Goal: Task Accomplishment & Management: Use online tool/utility

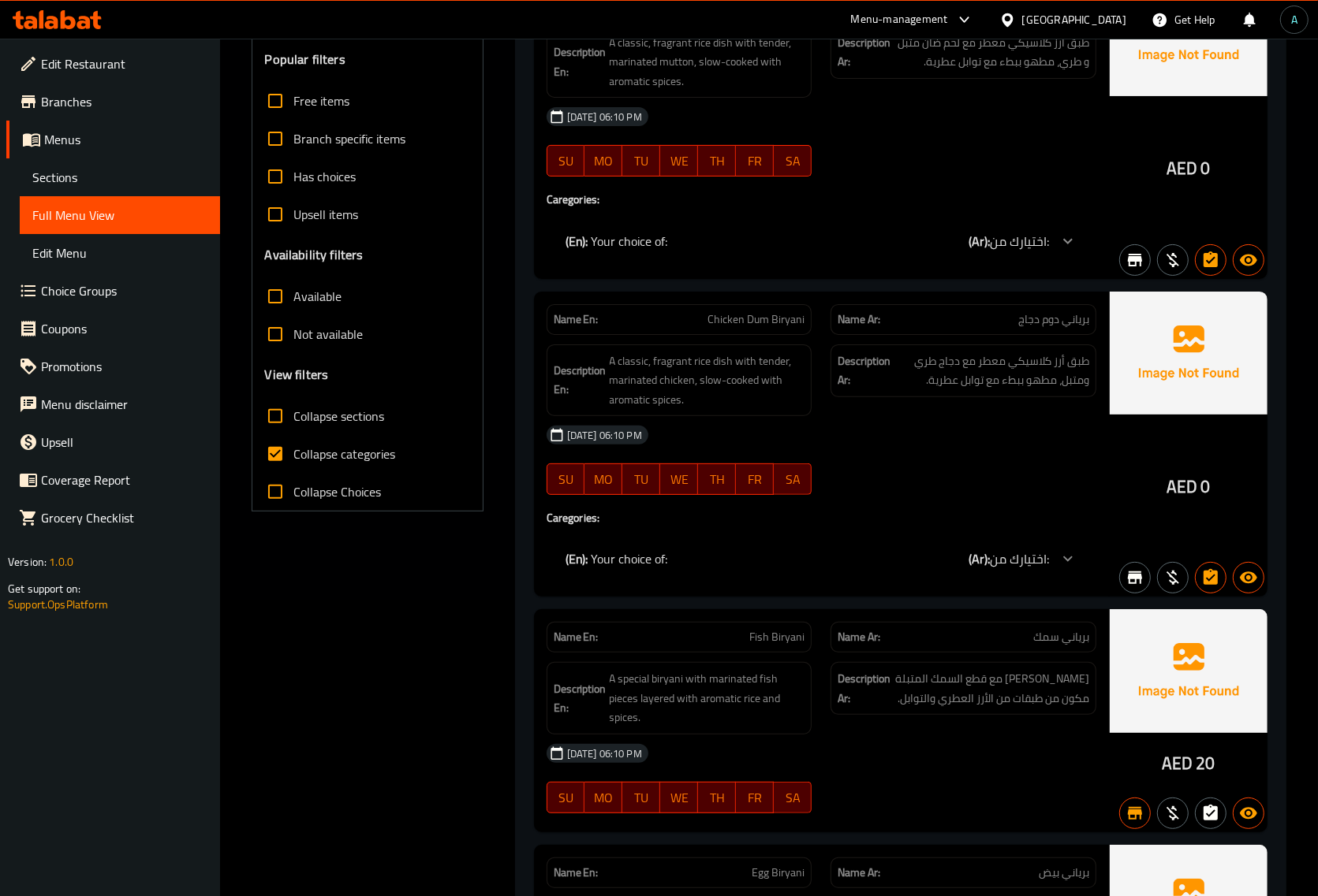
scroll to position [296, 0]
click at [25, 20] on icon at bounding box center [57, 20] width 89 height 19
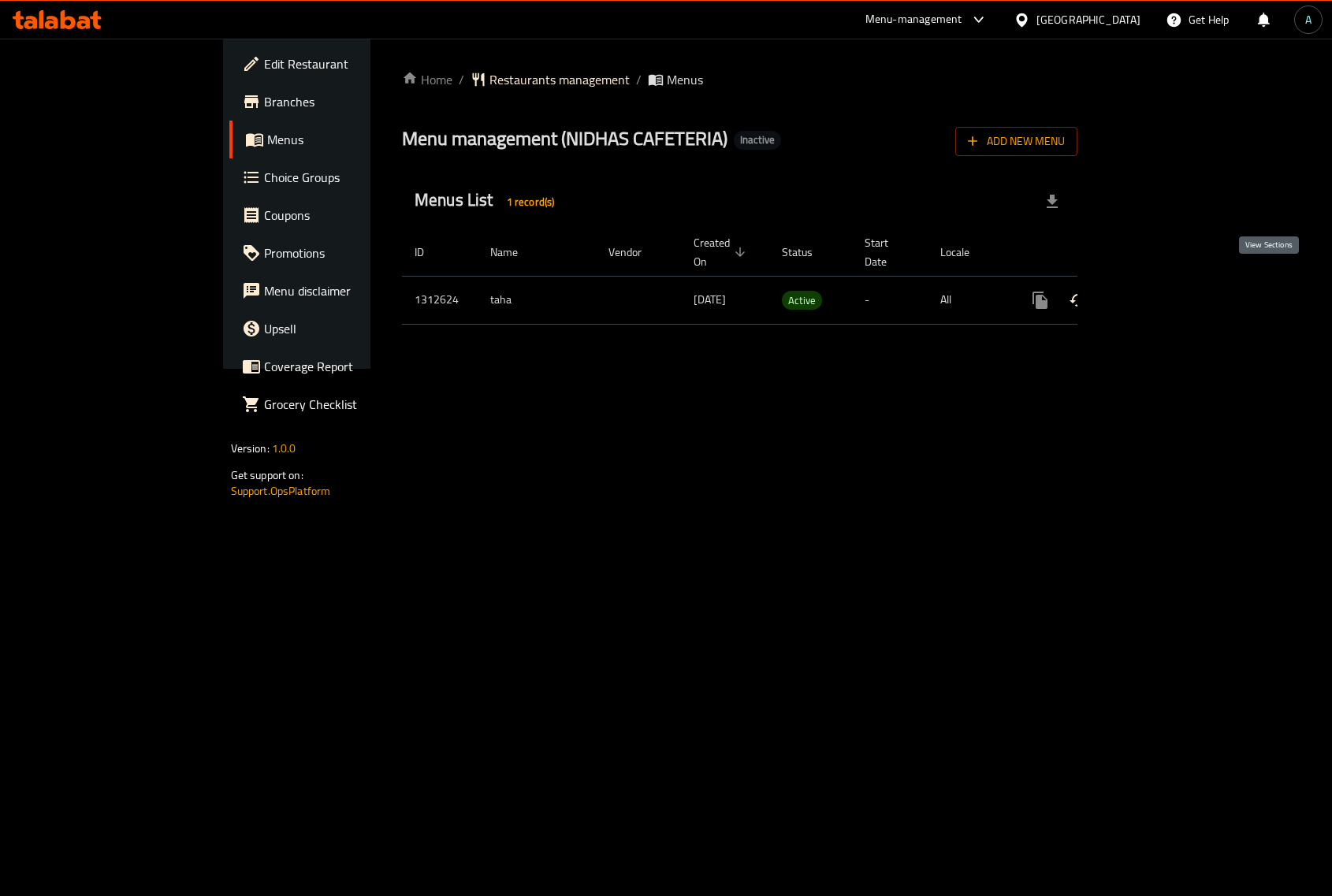
click at [1173, 281] on link "enhanced table" at bounding box center [1153, 300] width 37 height 37
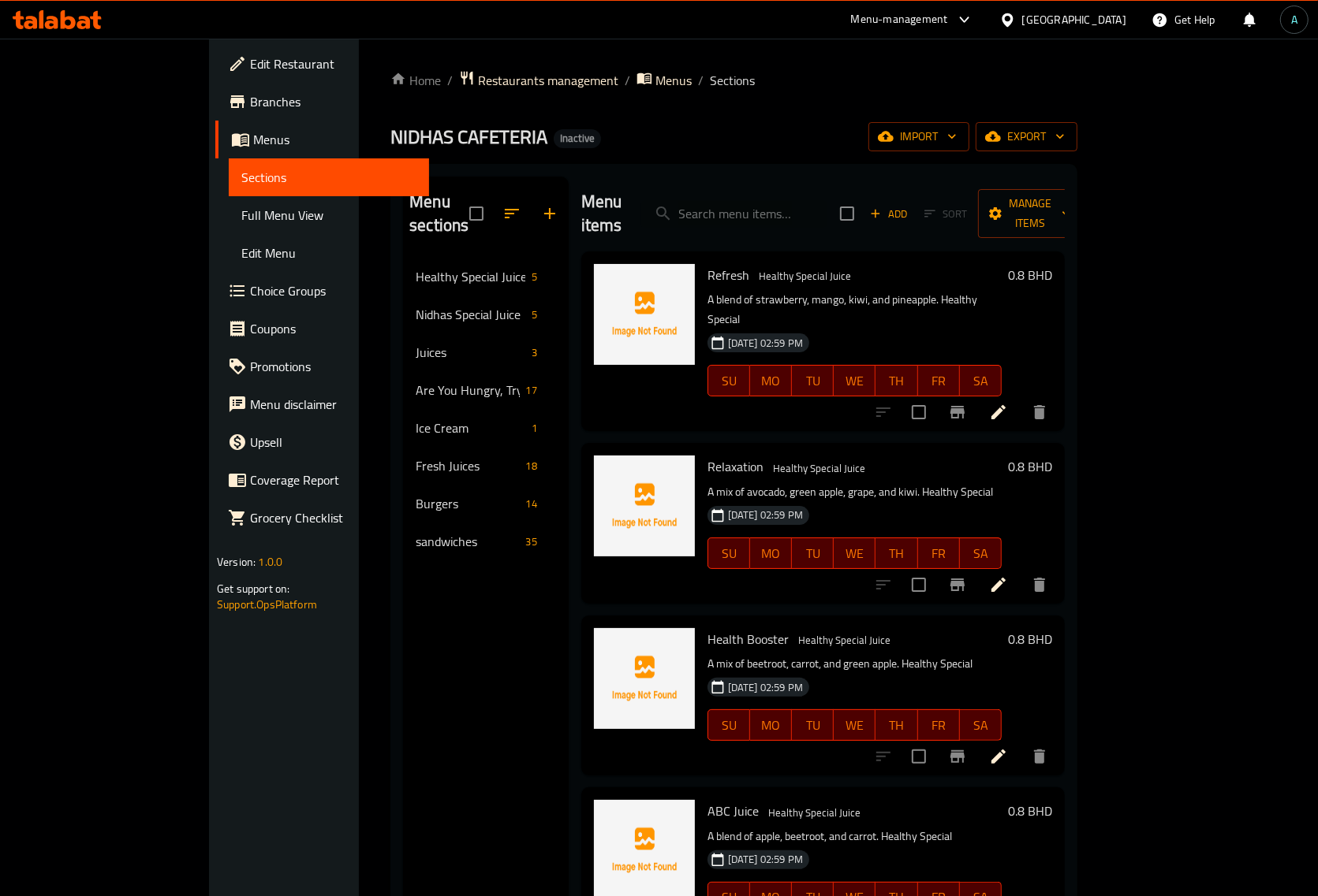
click at [242, 222] on span "Full Menu View" at bounding box center [329, 215] width 175 height 19
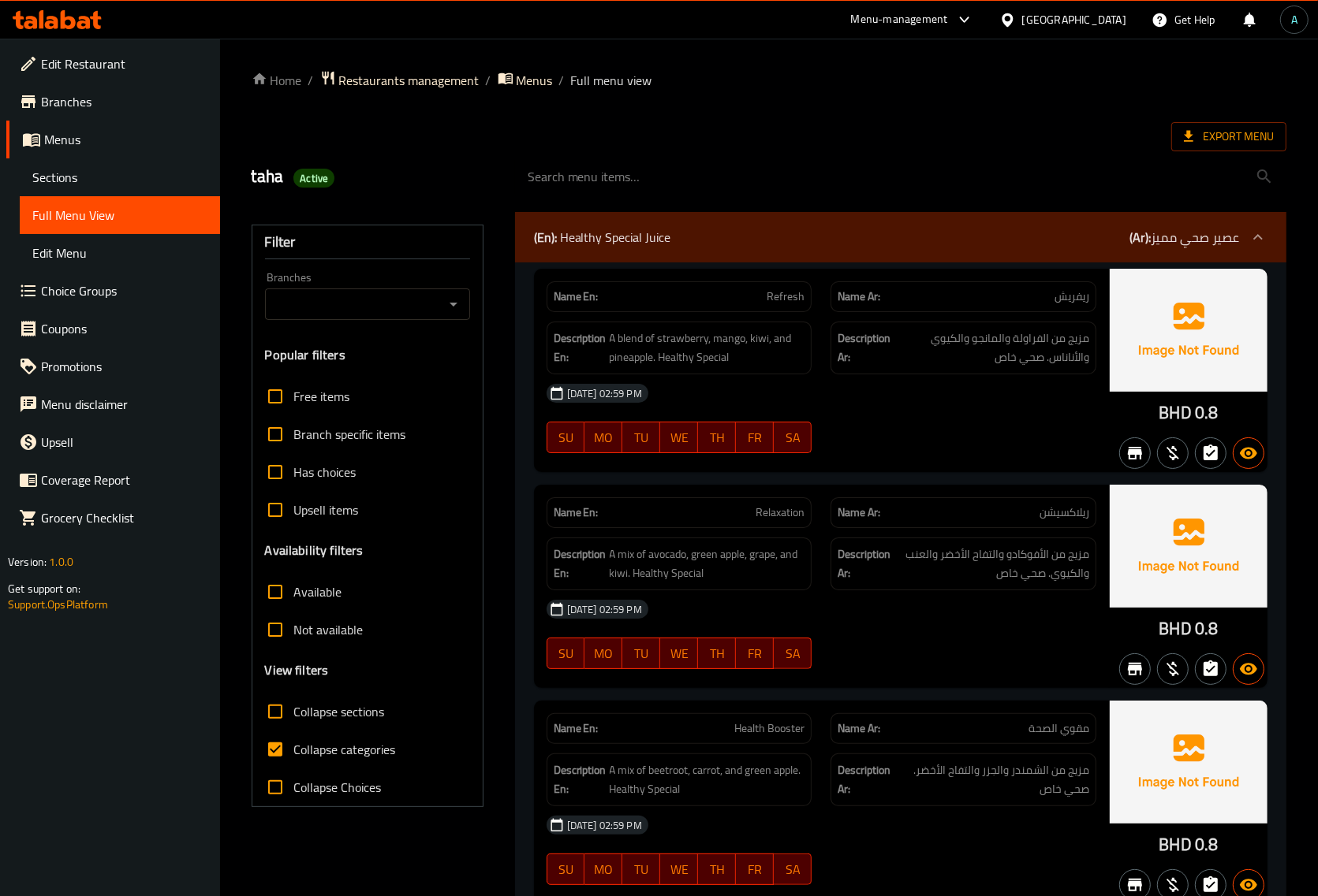
click at [976, 419] on div "[DATE] 02:59 PM SU MO TU WE TH FR SA" at bounding box center [820, 419] width 569 height 88
drag, startPoint x: 356, startPoint y: 713, endPoint x: 345, endPoint y: 749, distance: 37.6
click at [355, 713] on span "Collapse sections" at bounding box center [340, 712] width 91 height 19
click at [294, 713] on input "Collapse sections" at bounding box center [274, 711] width 37 height 37
checkbox input "true"
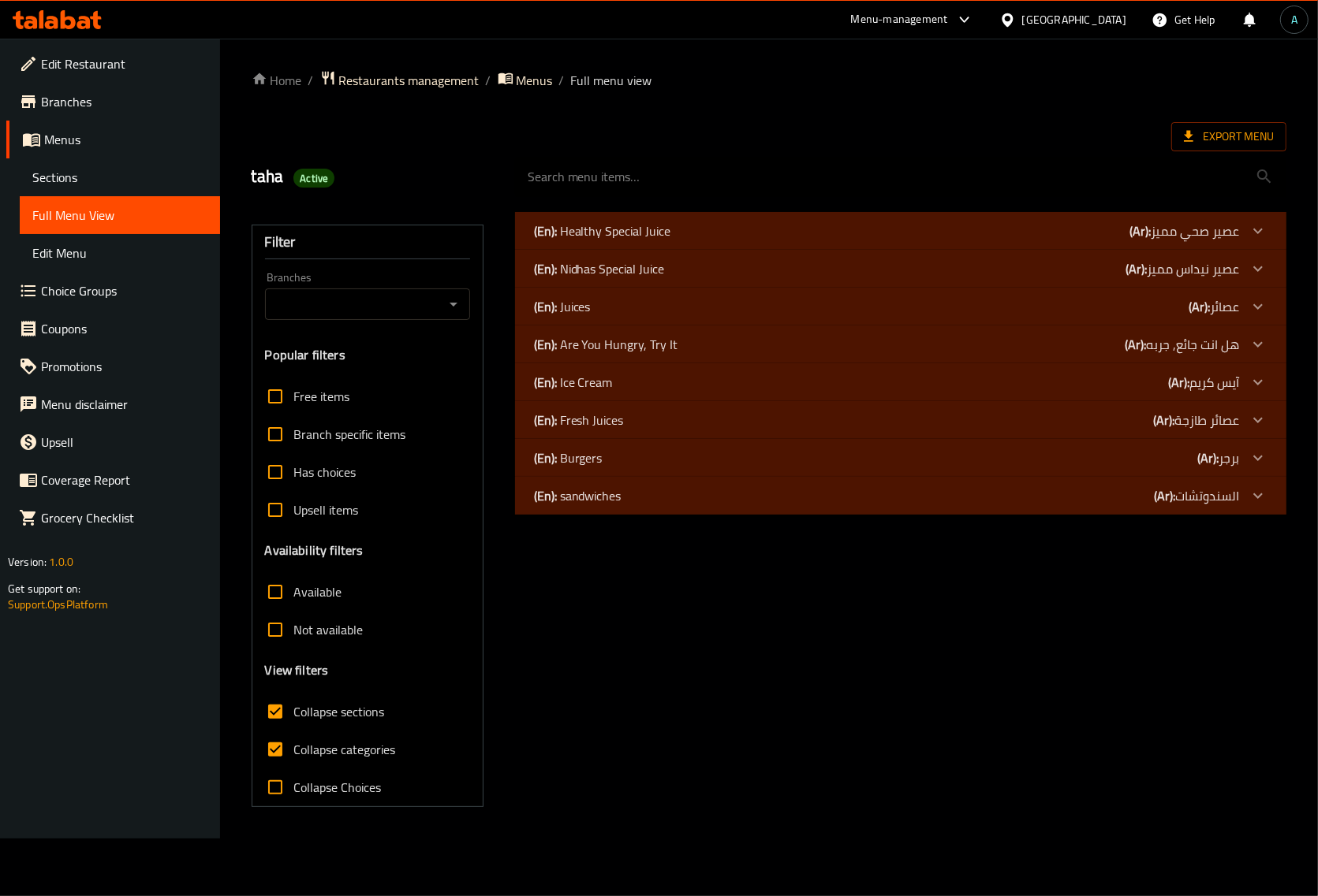
click at [345, 749] on span "Collapse categories" at bounding box center [345, 750] width 102 height 19
click at [294, 749] on input "Collapse categories" at bounding box center [274, 749] width 37 height 37
checkbox input "false"
click at [570, 218] on div "(En): Healthy Special Juice (Ar): عصير صحي مميز" at bounding box center [911, 230] width 781 height 37
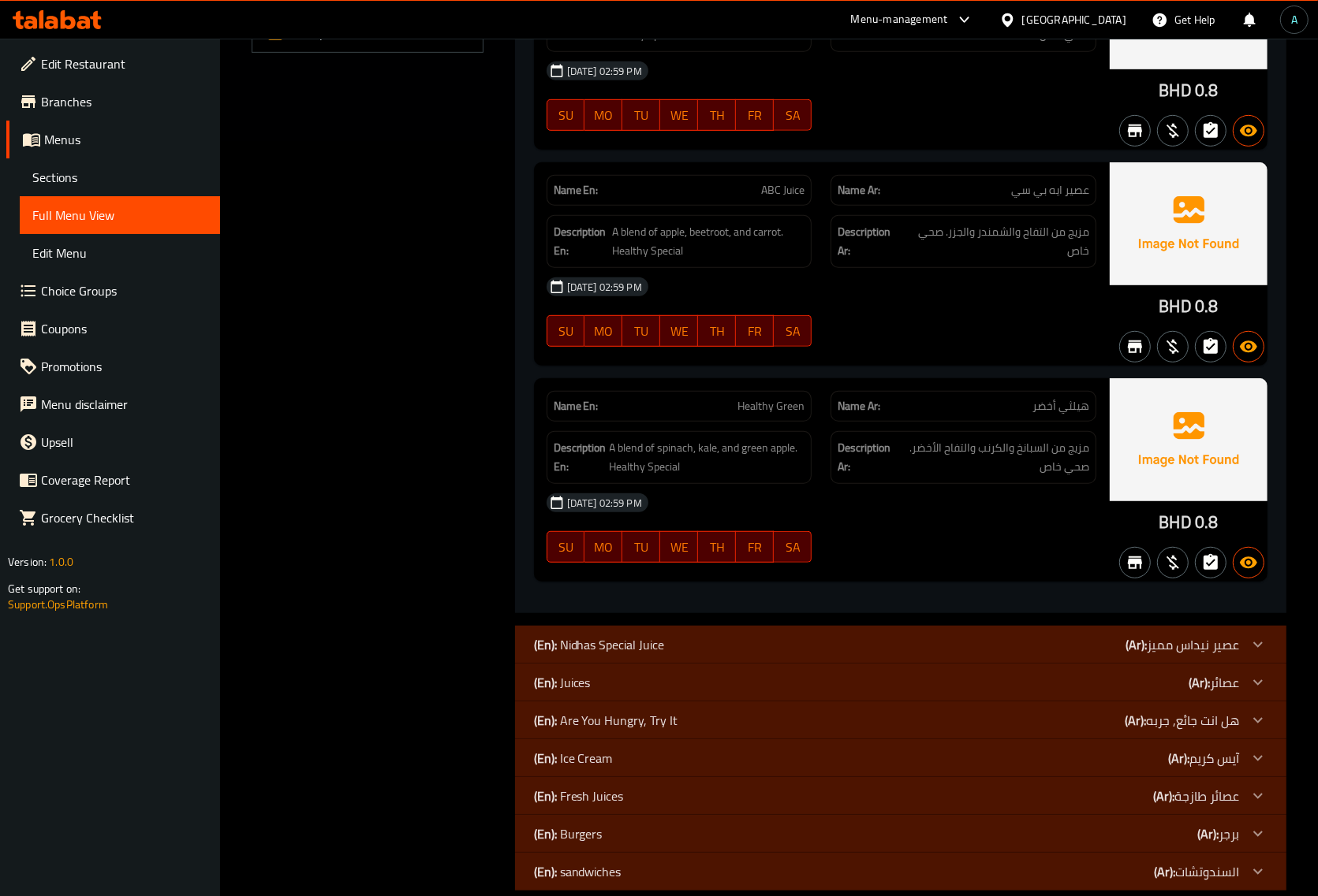
scroll to position [784, 0]
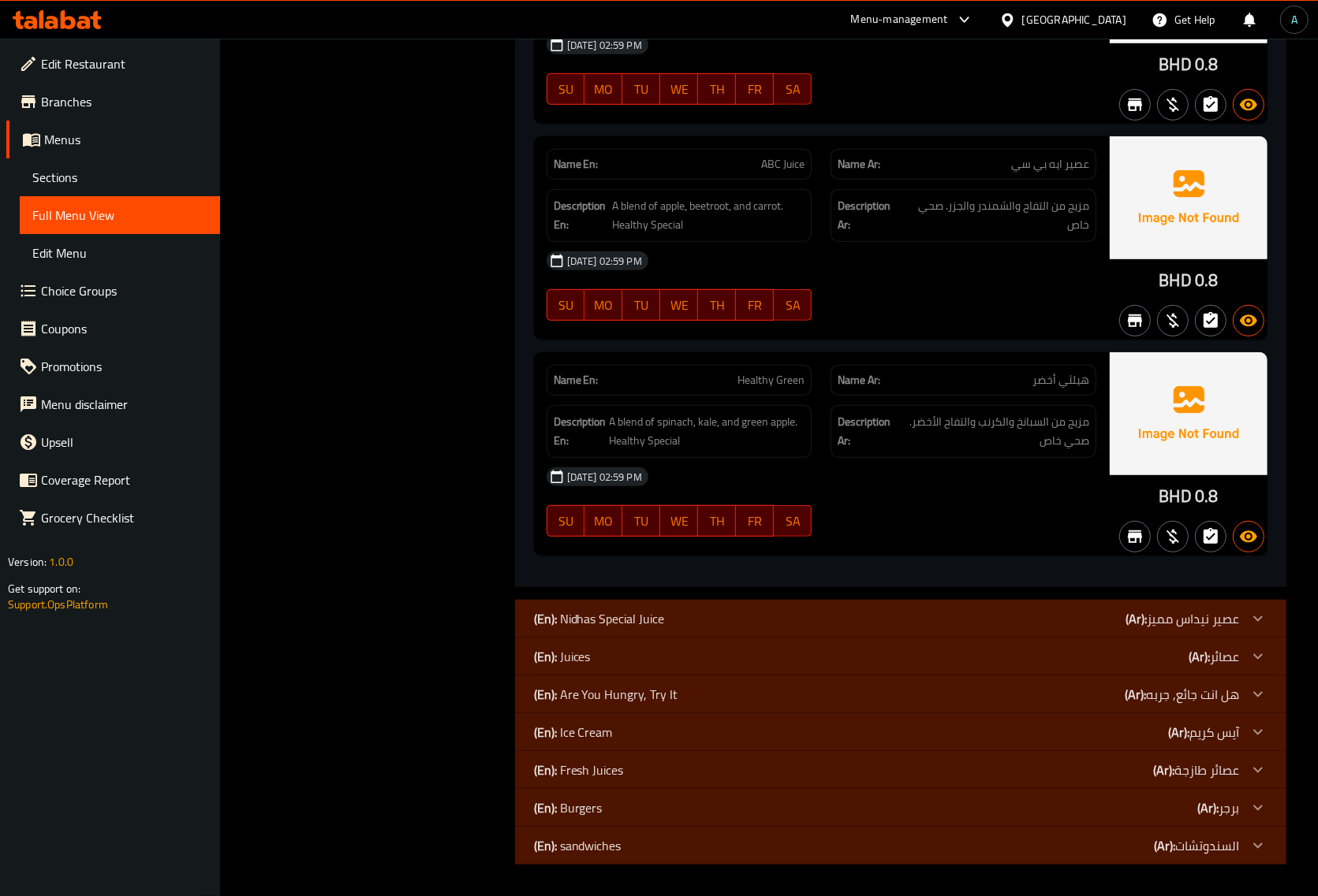
click at [627, 609] on p "(En): Nidhas Special Juice" at bounding box center [600, 619] width 131 height 19
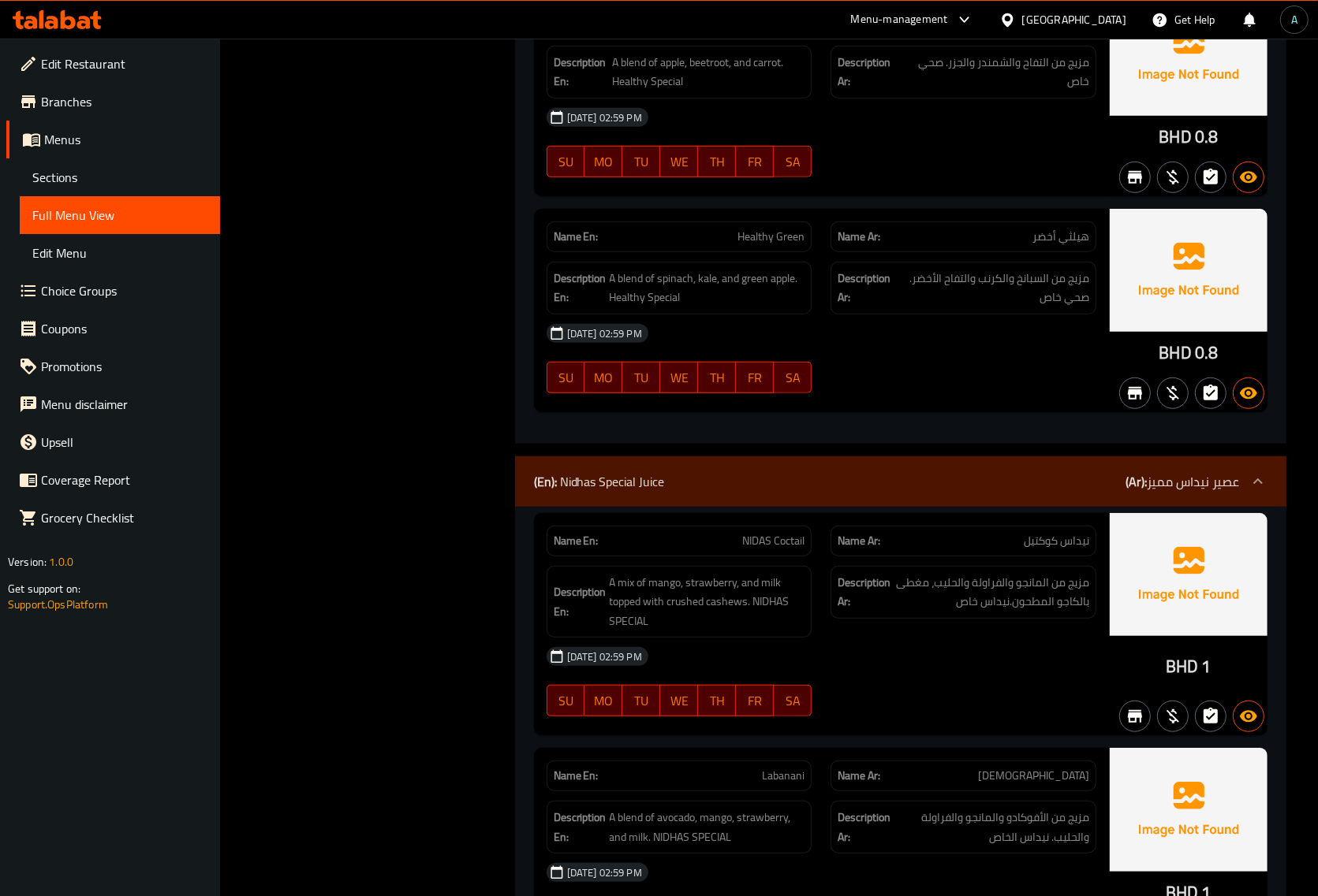
scroll to position [883, 0]
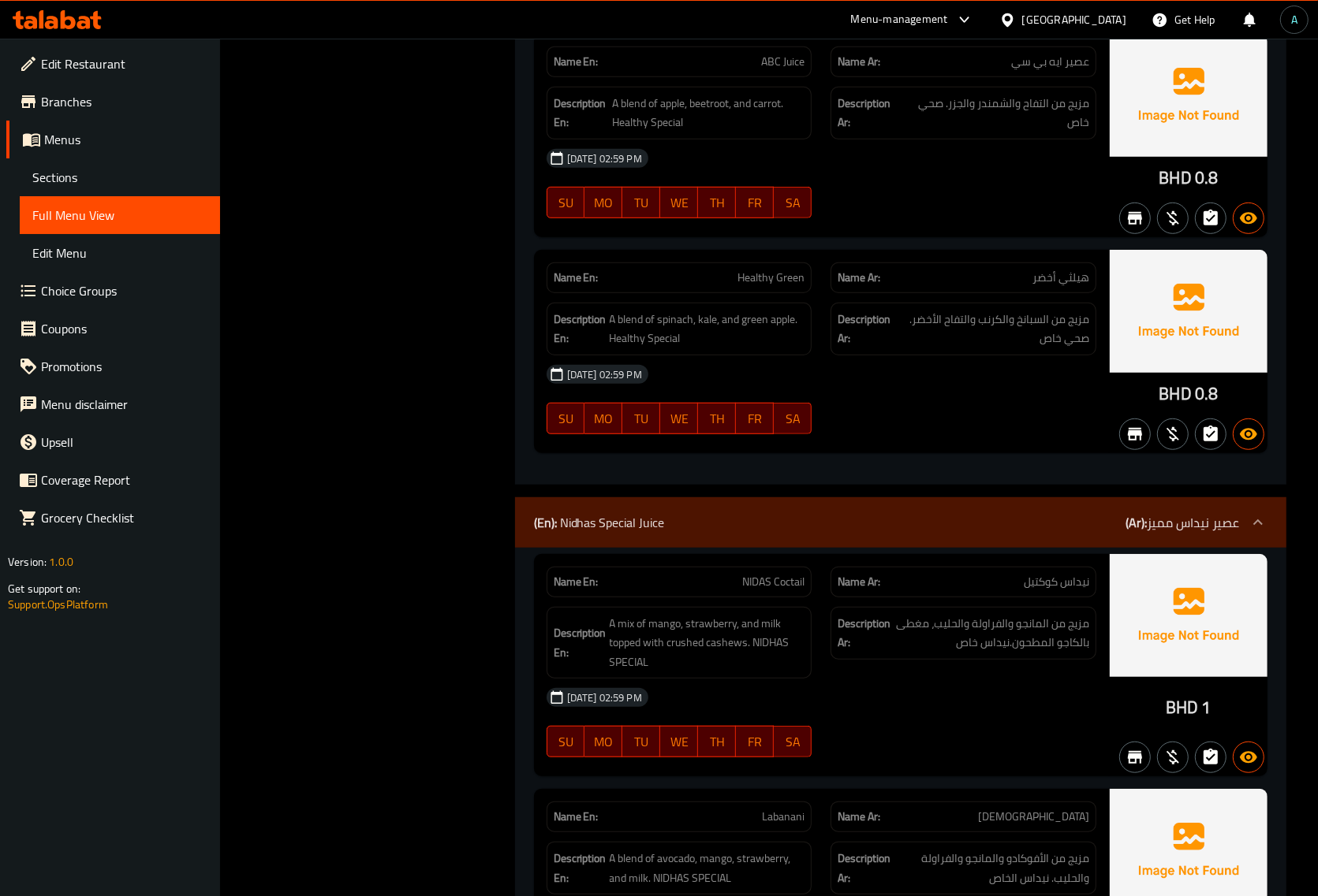
click at [786, 521] on div "(En): Nidhas Special Juice (Ar): عصير نيداس مميز" at bounding box center [887, 523] width 705 height 19
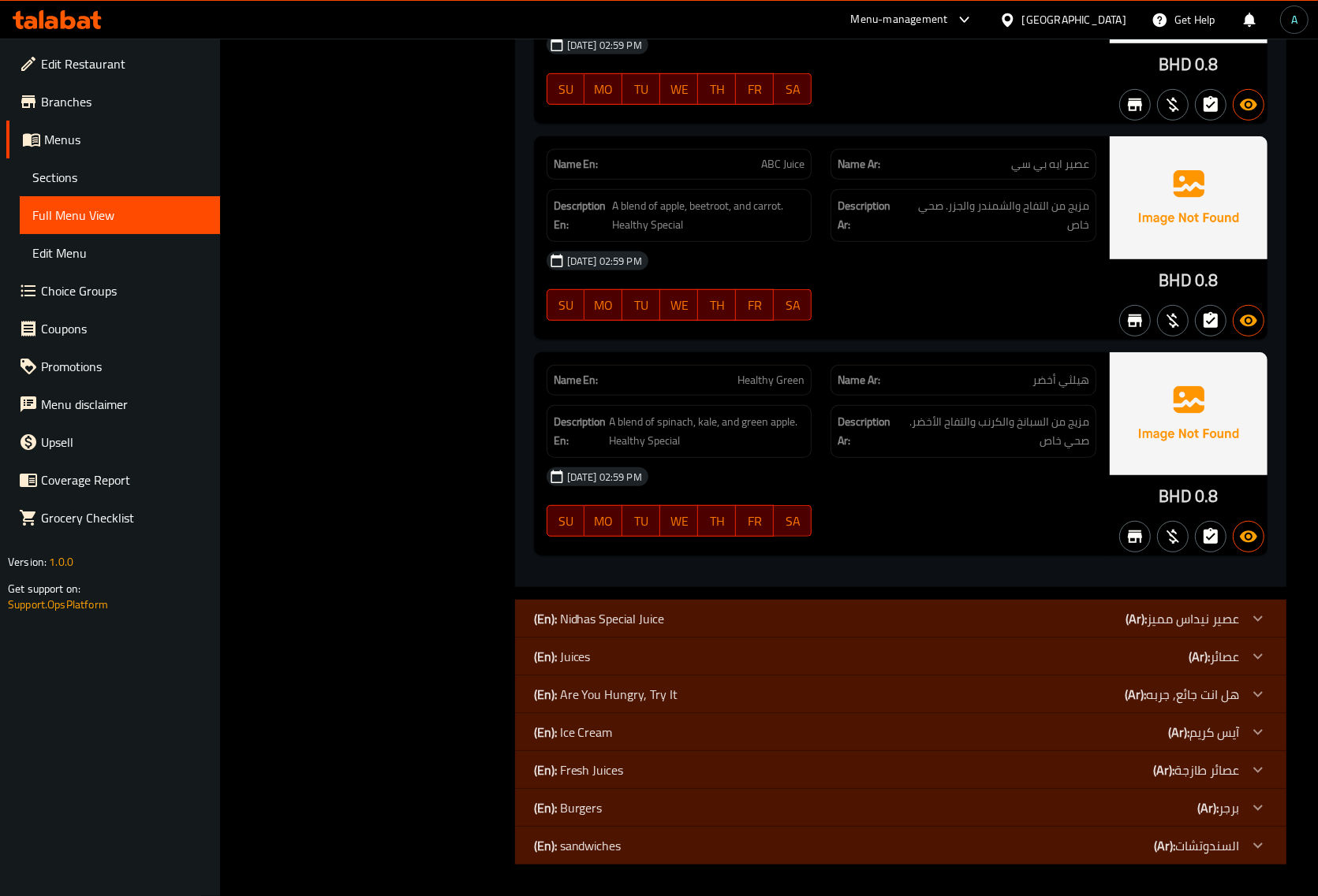
scroll to position [784, 0]
click at [621, 764] on p "(En): Fresh Juices" at bounding box center [579, 770] width 90 height 19
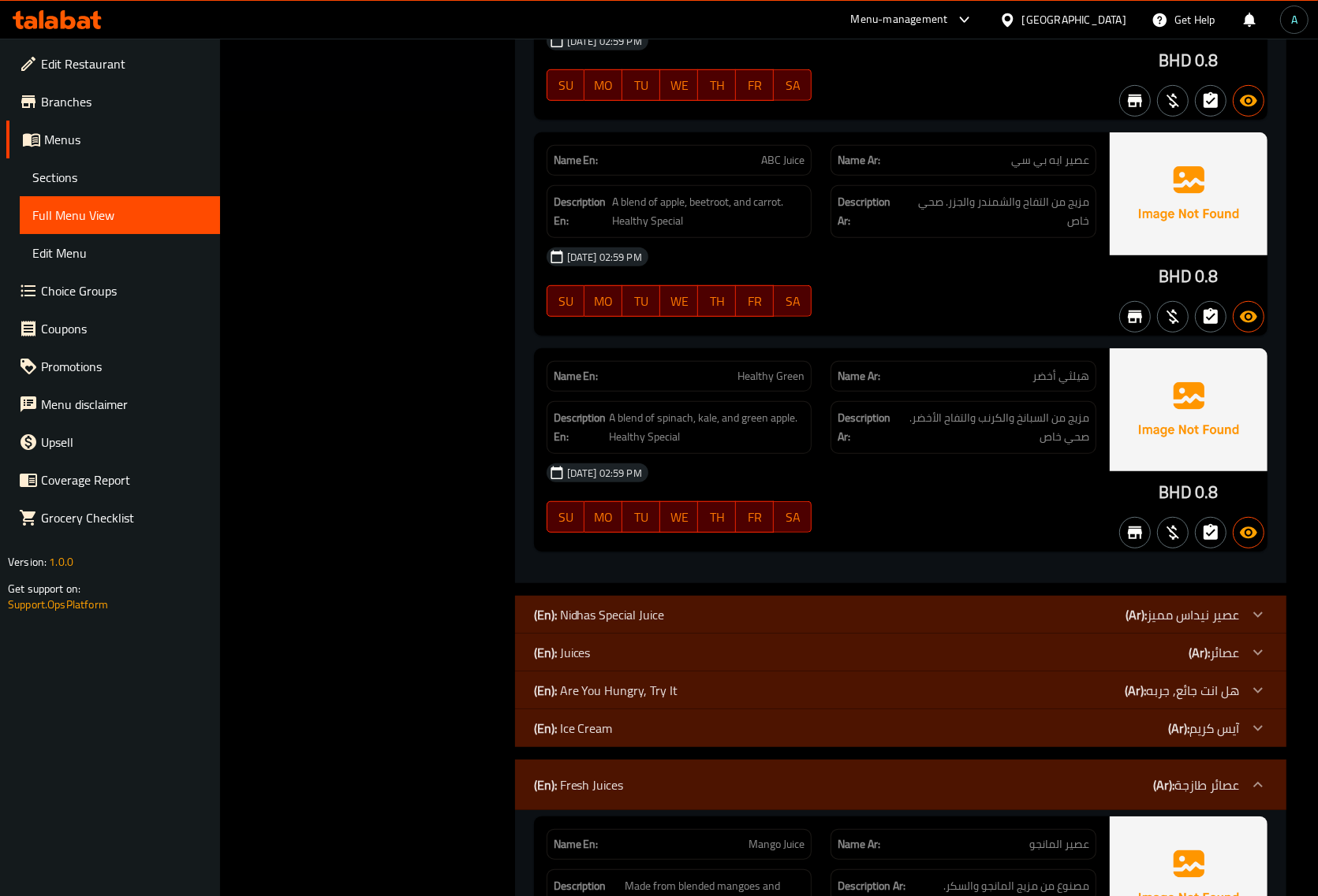
scroll to position [1080, 0]
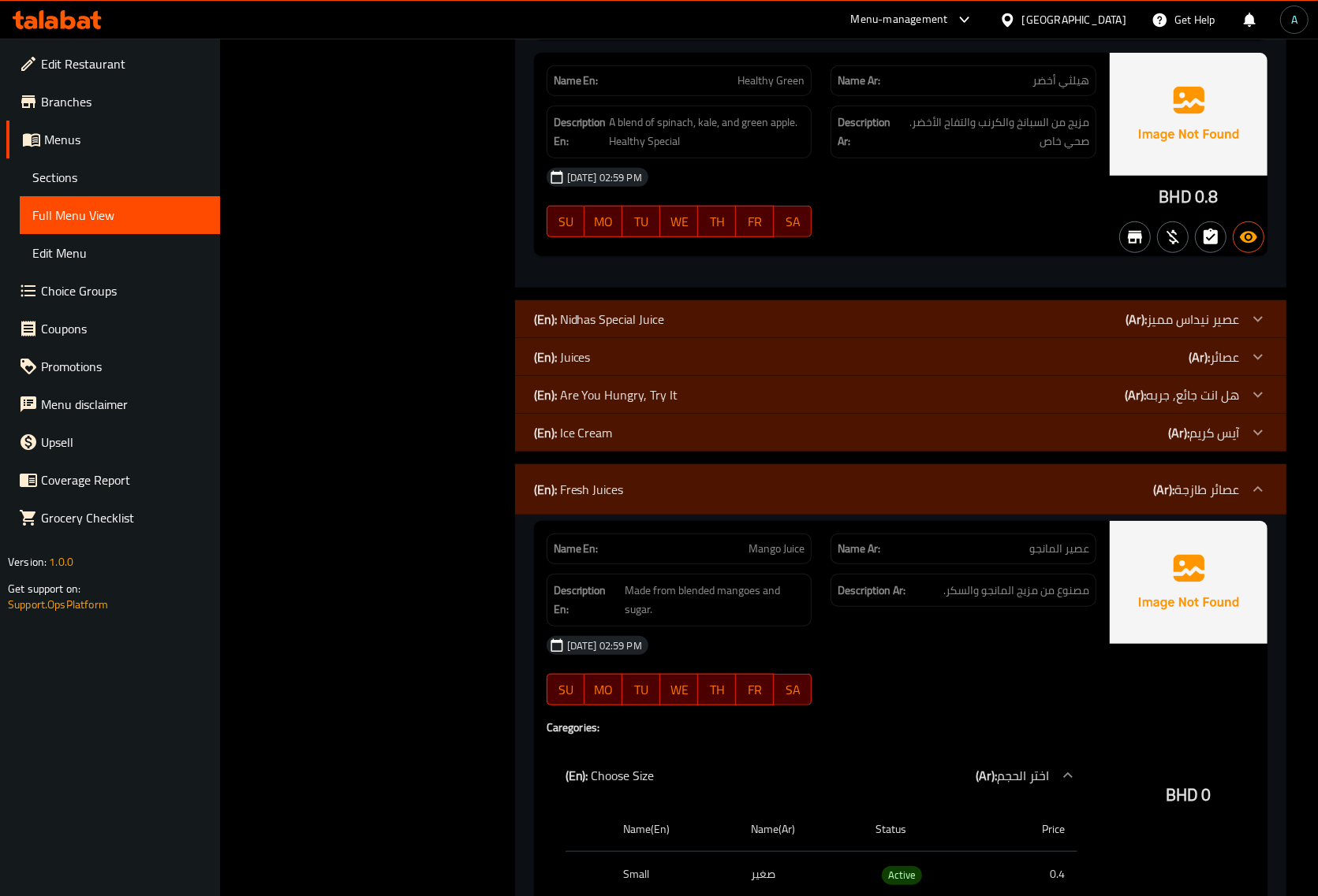
click at [704, 499] on div "(En): Fresh Juices (Ar): عصائر طازجة" at bounding box center [887, 489] width 705 height 19
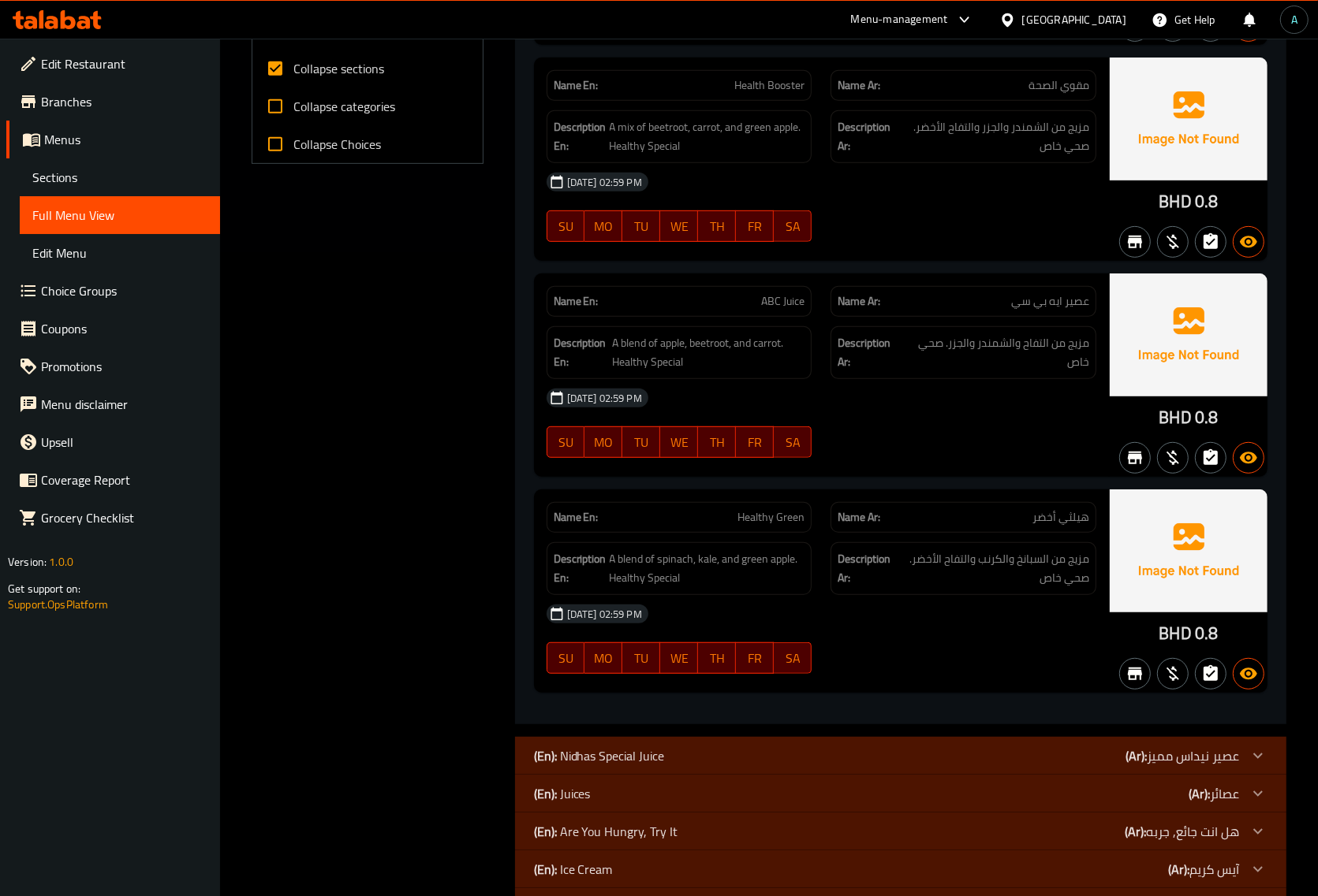
scroll to position [690, 0]
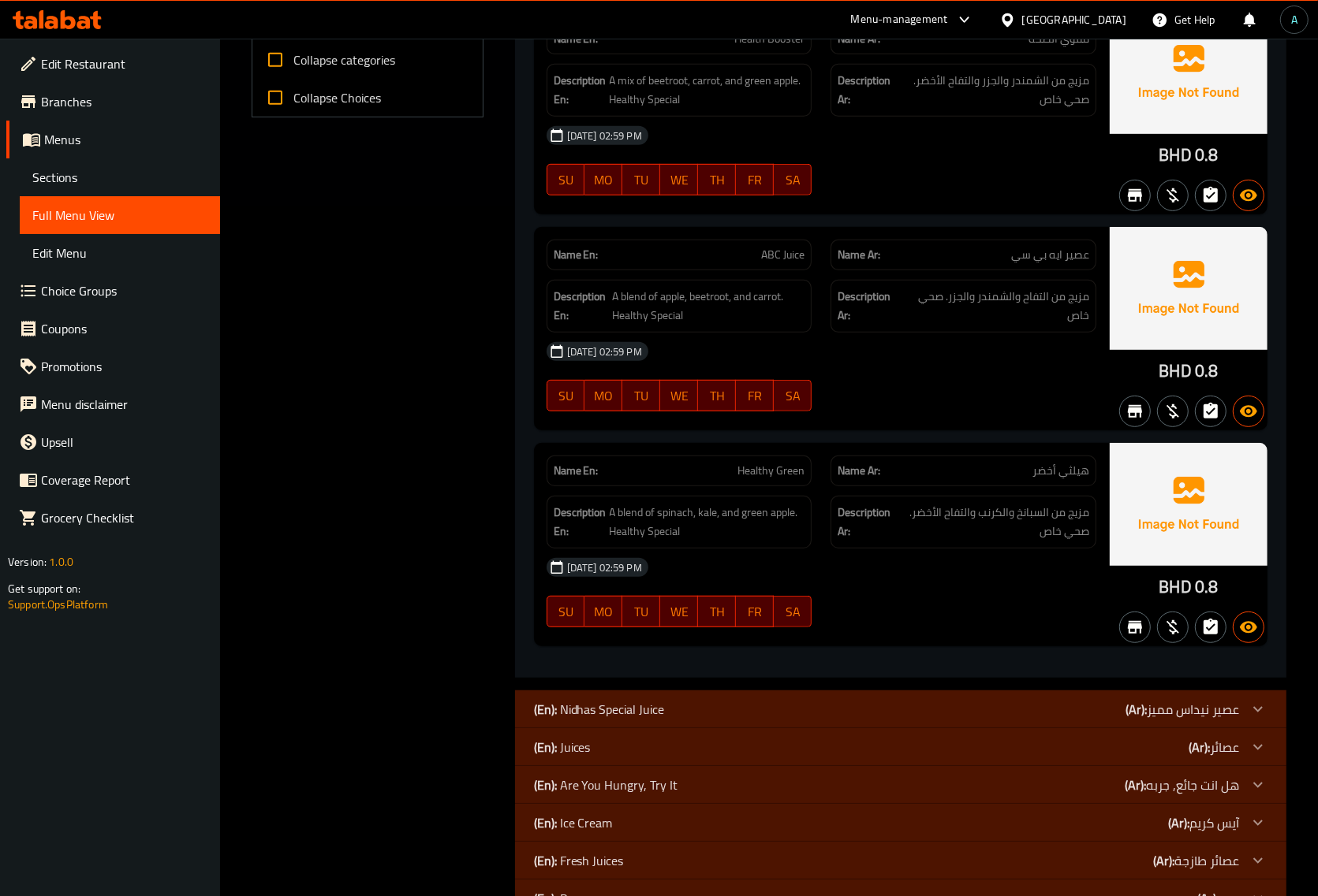
click at [743, 700] on div "(En): Nidhas Special Juice (Ar): عصير نيداس مميز" at bounding box center [900, 709] width 771 height 37
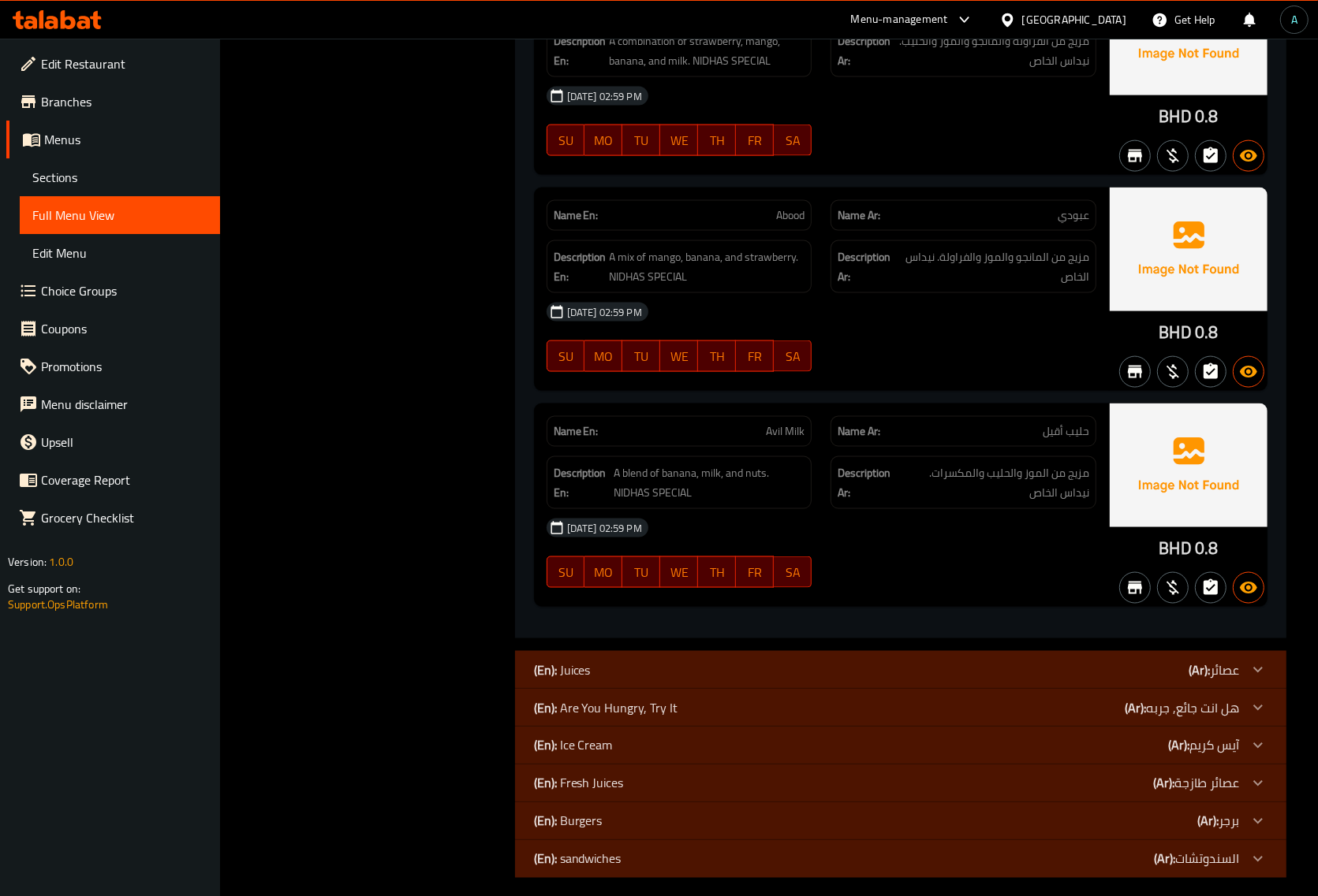
scroll to position [1937, 0]
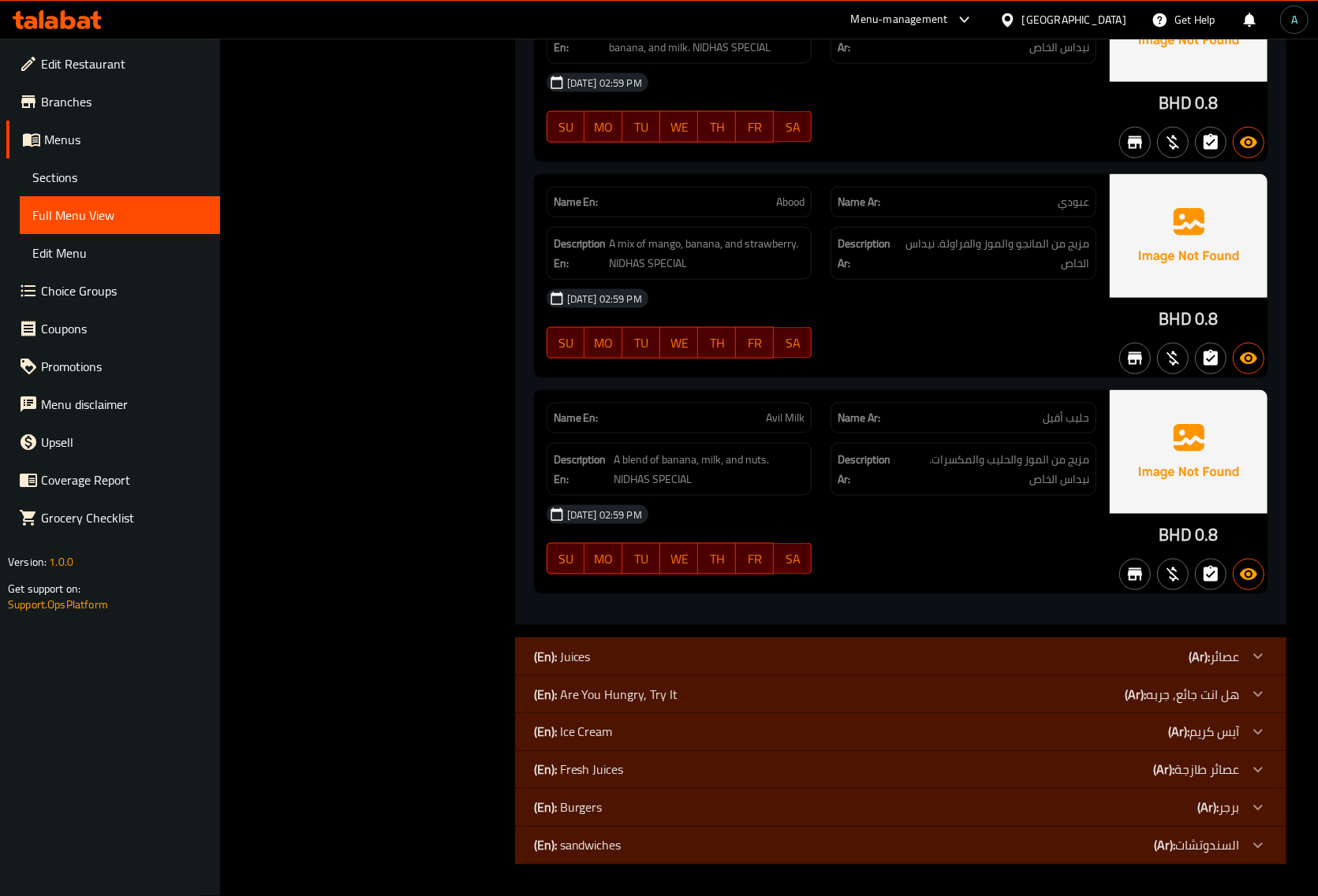
click at [979, 541] on div "[DATE] 02:59 PM SU MO TU WE TH FR SA" at bounding box center [820, 540] width 569 height 88
click at [53, 189] on link "Sections" at bounding box center [120, 177] width 200 height 37
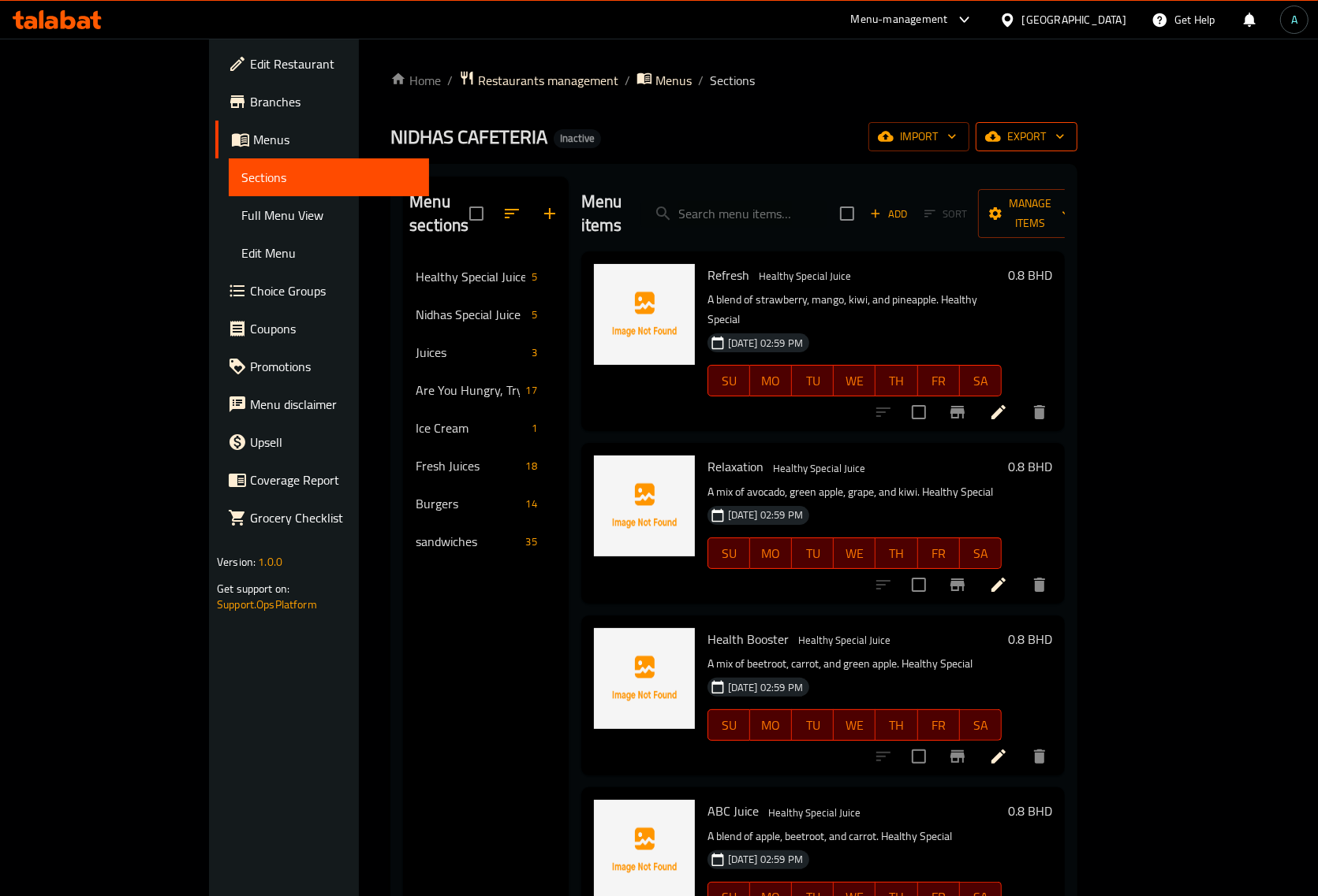
click at [1001, 135] on icon "button" at bounding box center [993, 136] width 16 height 10
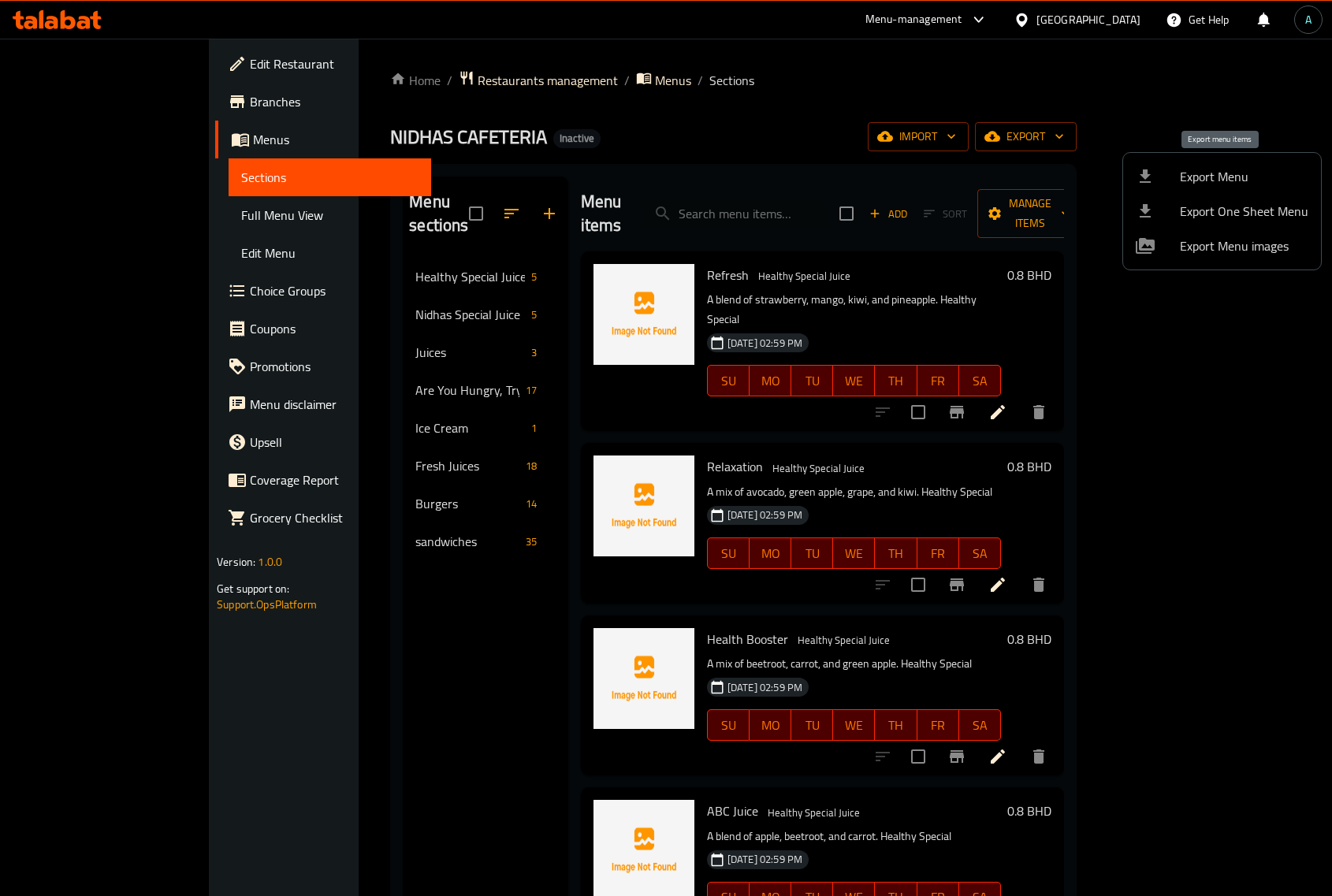
click at [1228, 179] on span "Export Menu" at bounding box center [1244, 177] width 128 height 19
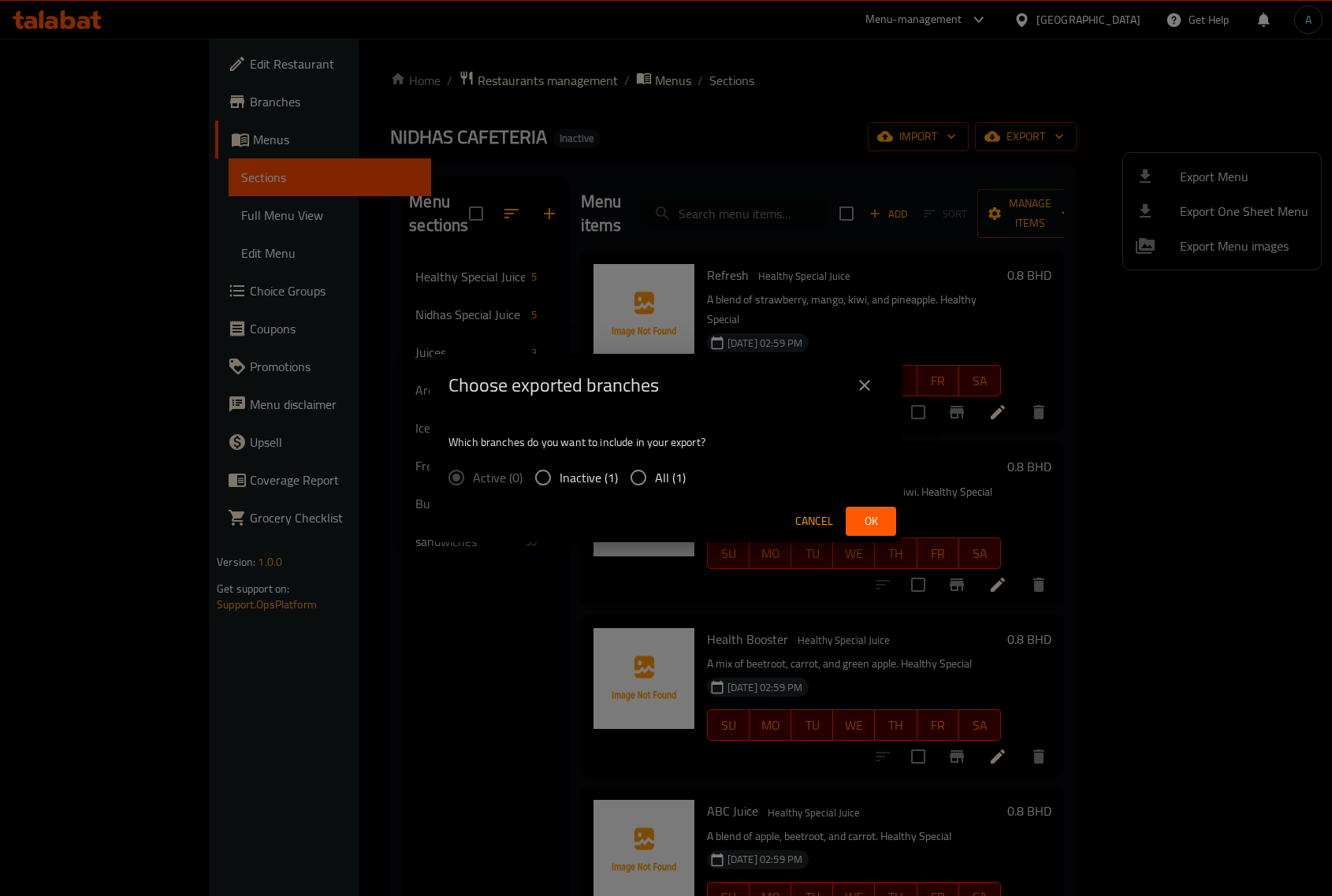
click at [657, 474] on span "All (1)" at bounding box center [670, 477] width 31 height 19
click at [655, 474] on input "All (1)" at bounding box center [638, 478] width 33 height 33
radio input "true"
click at [881, 522] on span "Ok" at bounding box center [871, 521] width 26 height 20
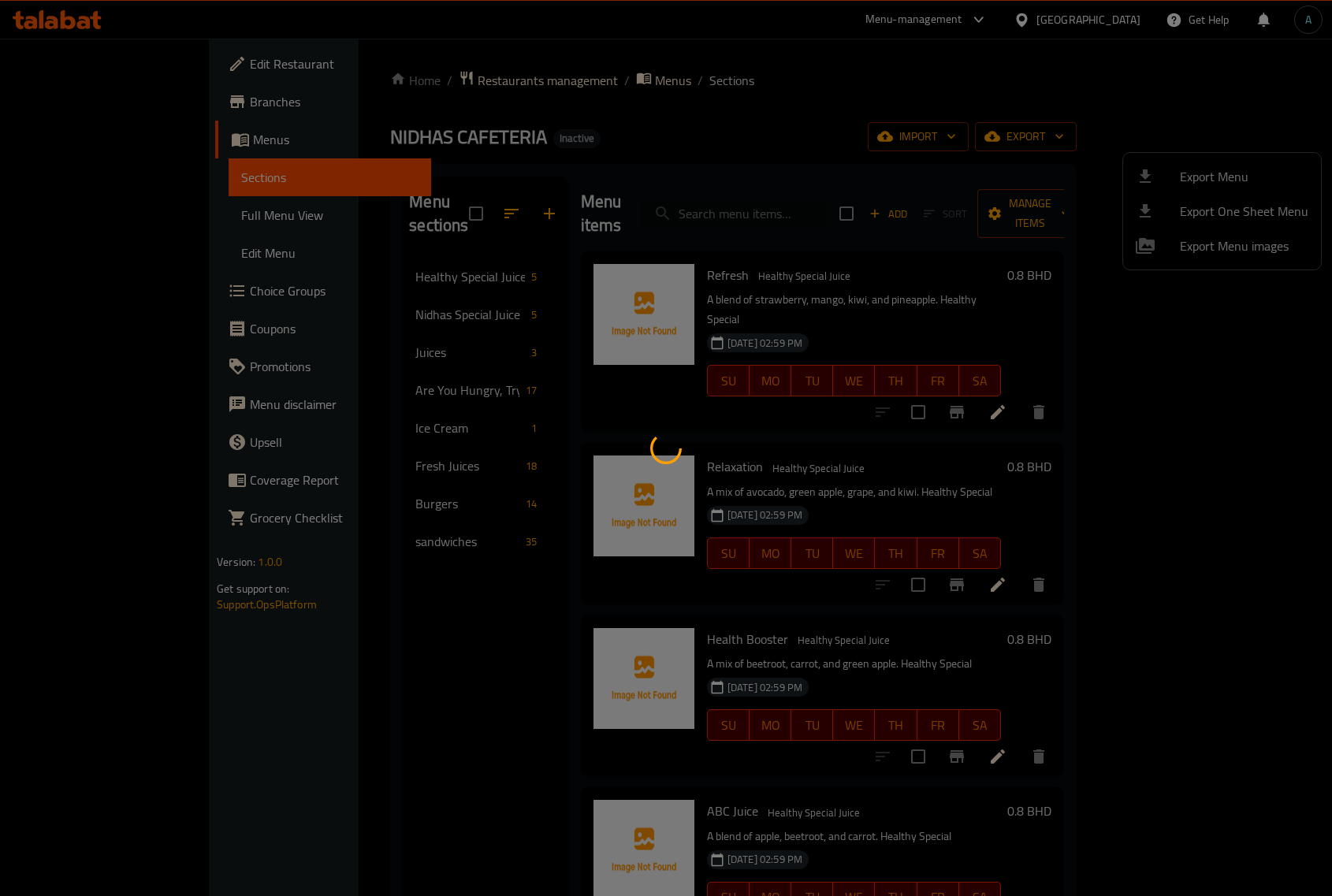
click at [755, 253] on div at bounding box center [666, 448] width 1332 height 896
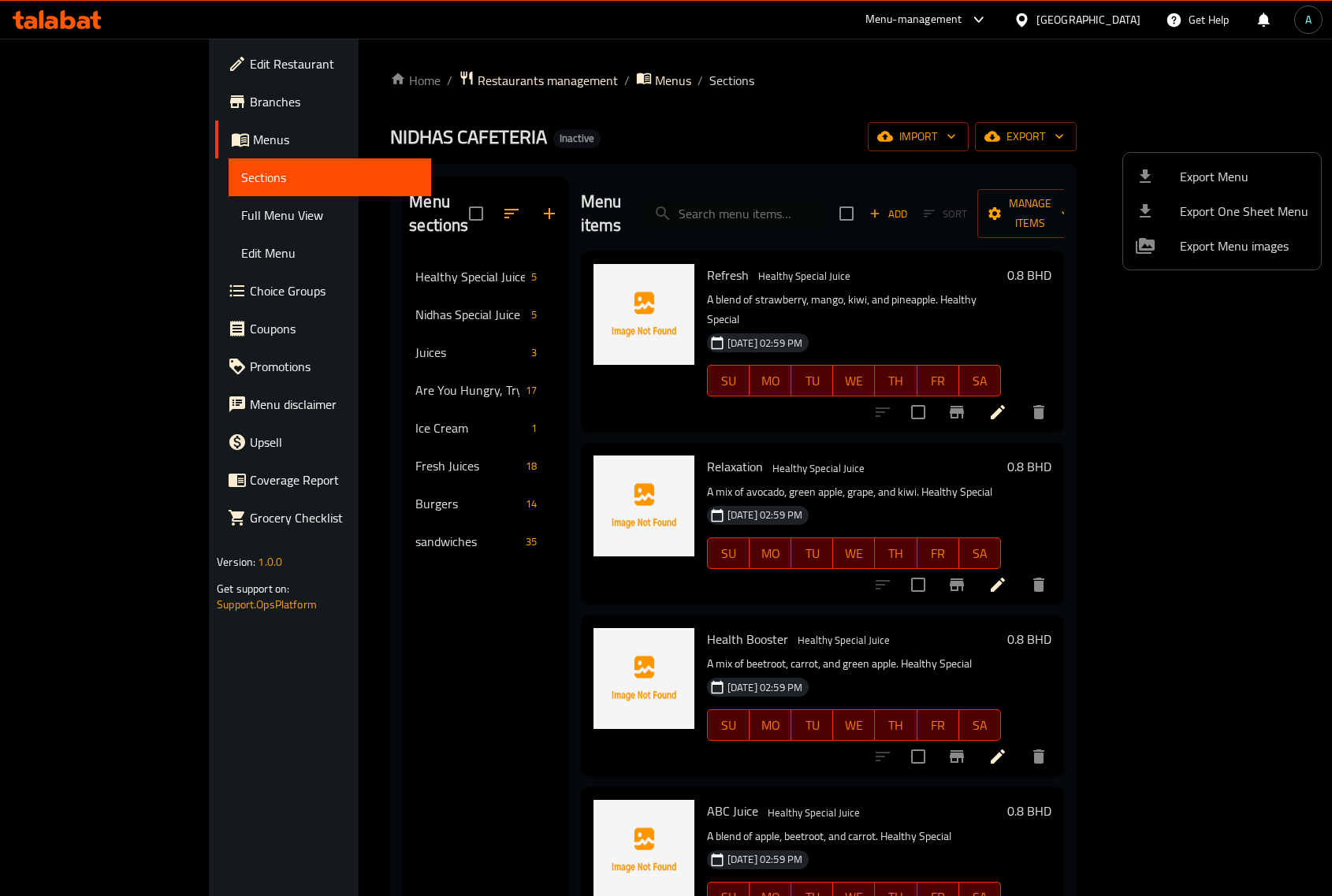
click at [735, 253] on div at bounding box center [666, 448] width 1332 height 896
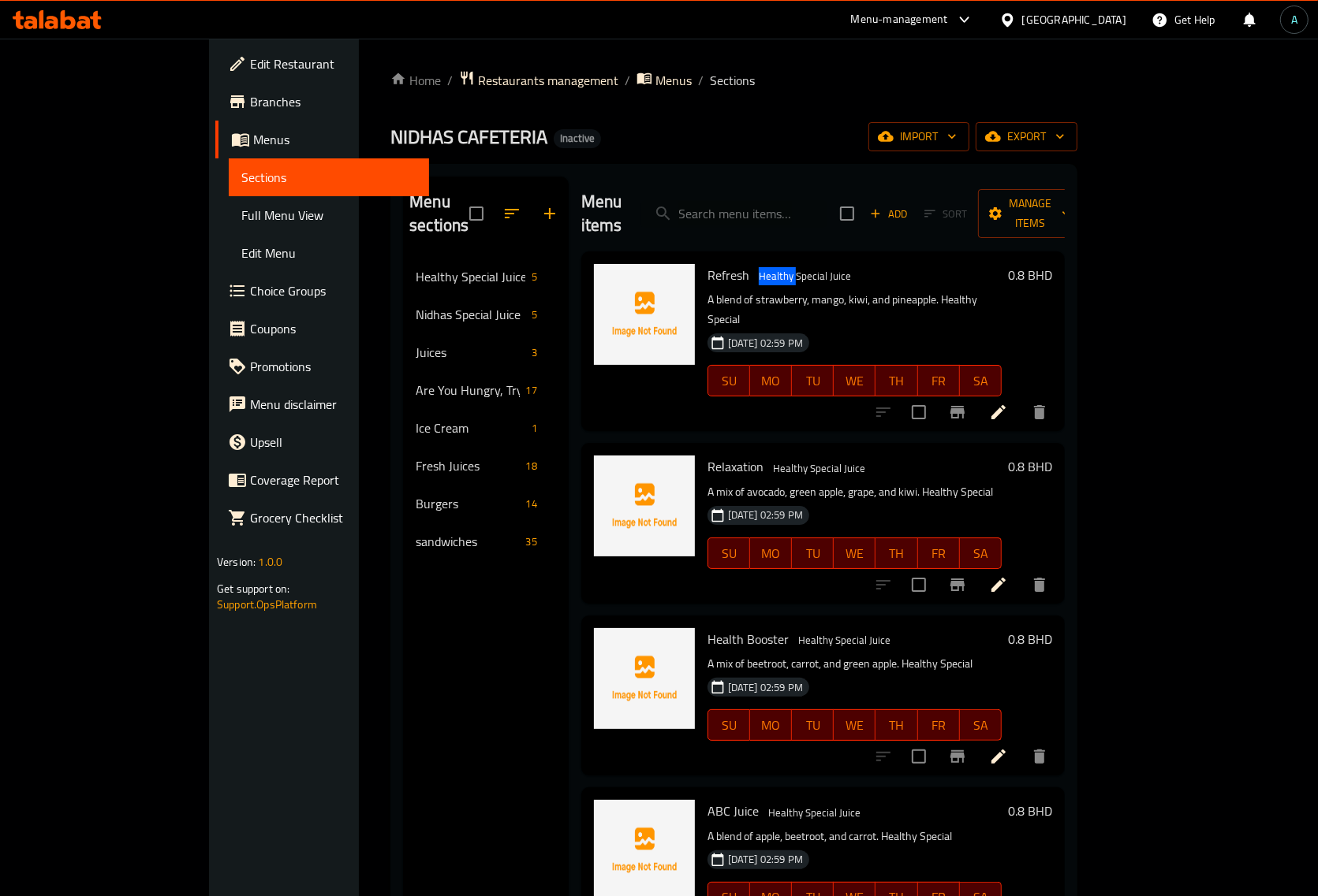
click at [752, 267] on span "Healthy Special Juice" at bounding box center [805, 276] width 105 height 18
copy span "Healthy Special Juice"
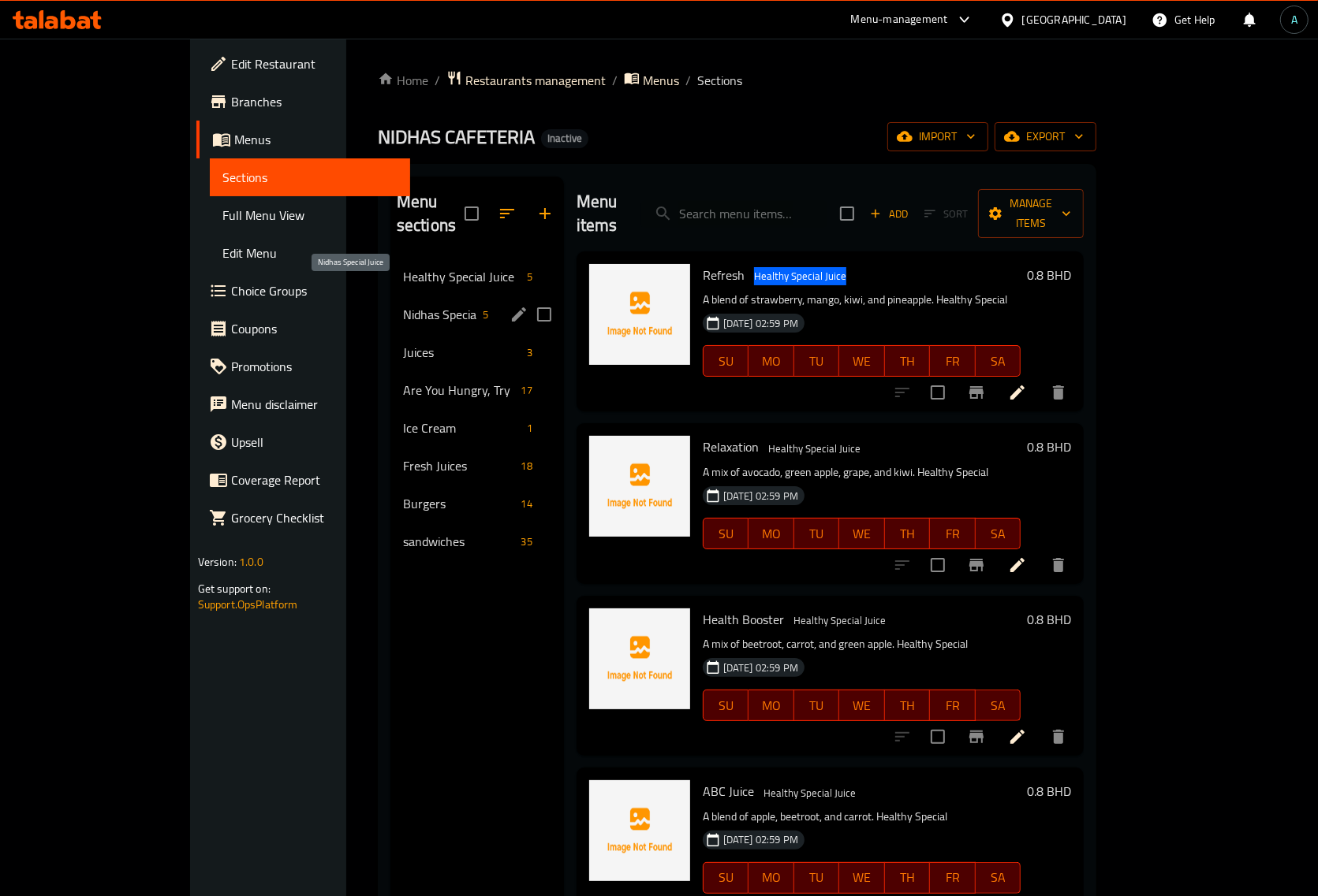
click at [403, 305] on span "Nidhas Special Juice" at bounding box center [439, 315] width 73 height 19
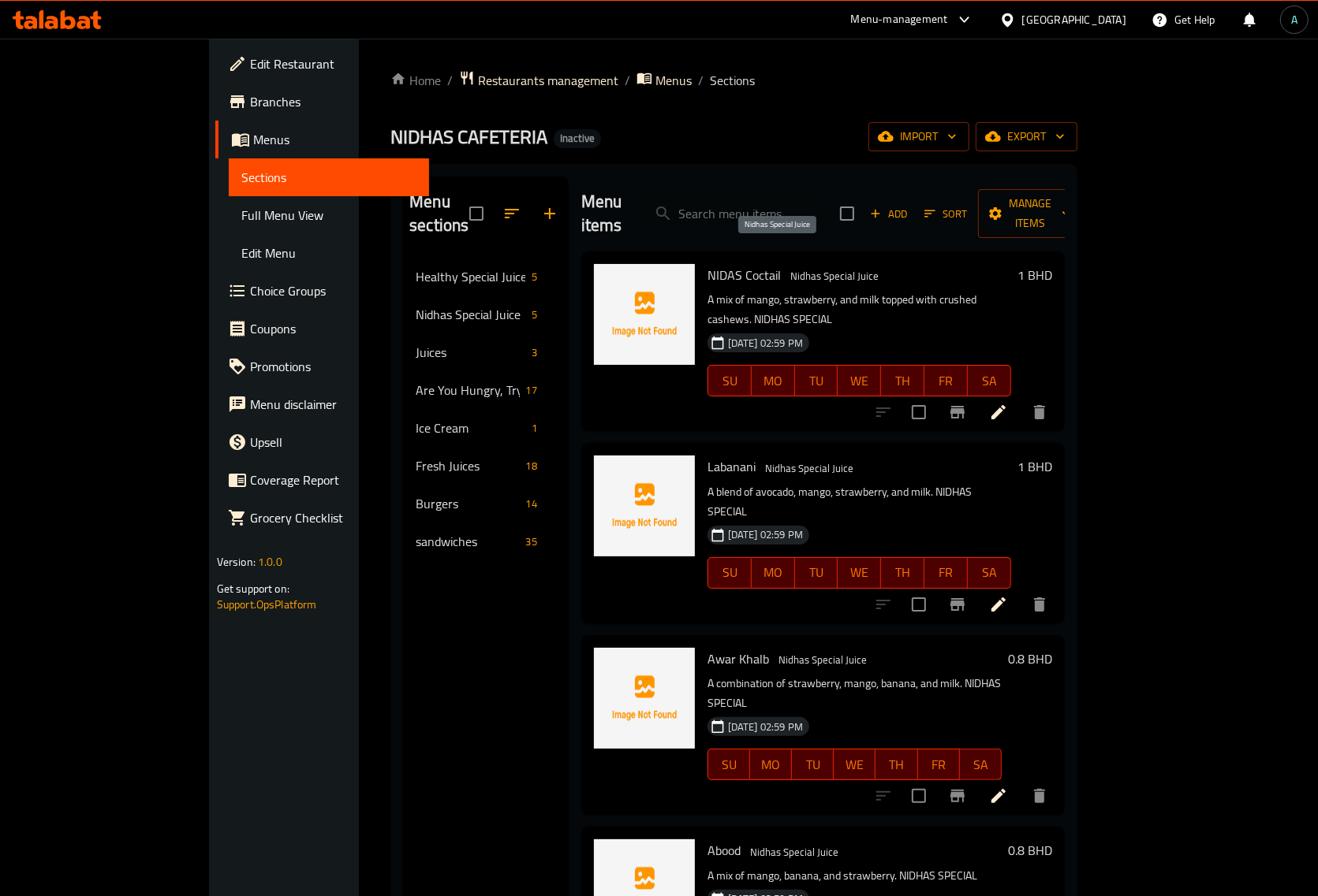
click at [784, 267] on span "Nidhas Special Juice" at bounding box center [834, 276] width 101 height 18
copy span "Nidhas Special Juice"
